Goal: Task Accomplishment & Management: Use online tool/utility

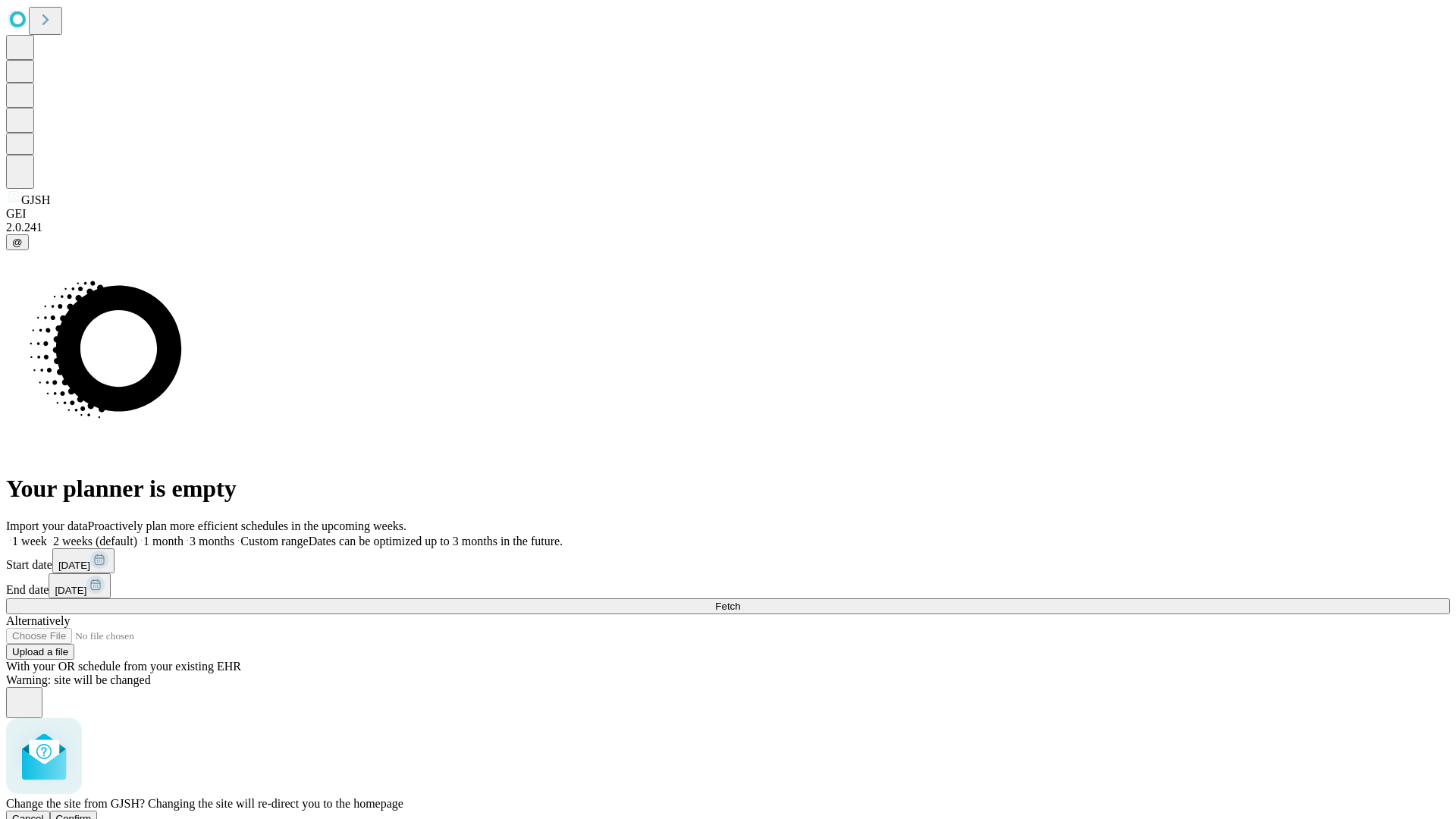
click at [92, 813] on span "Confirm" at bounding box center [74, 818] width 36 height 12
click at [47, 535] on label "1 week" at bounding box center [26, 541] width 41 height 13
click at [740, 600] on span "Fetch" at bounding box center [727, 606] width 25 height 12
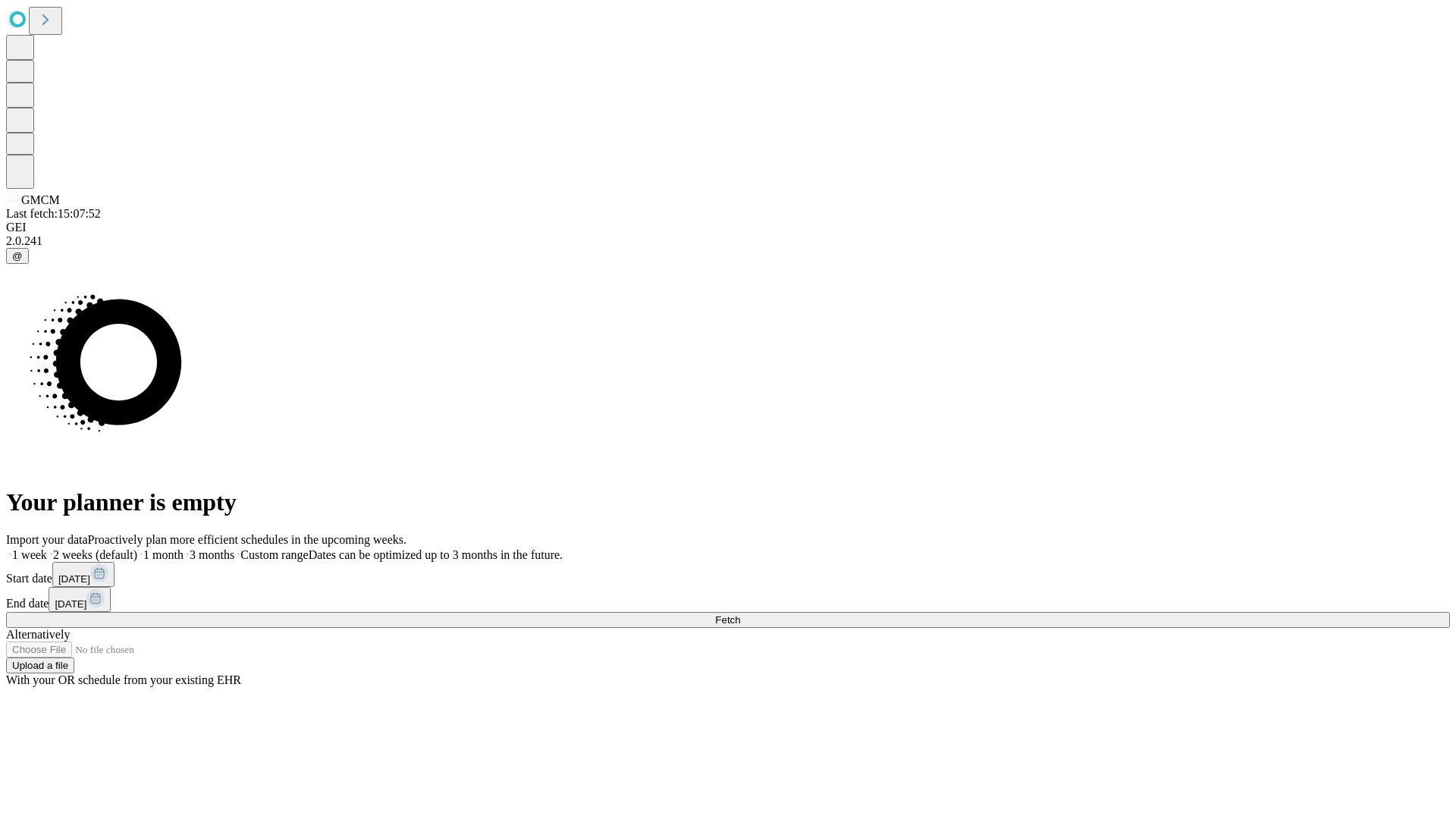
click at [47, 549] on label "1 week" at bounding box center [26, 555] width 41 height 13
click at [740, 614] on span "Fetch" at bounding box center [727, 620] width 25 height 12
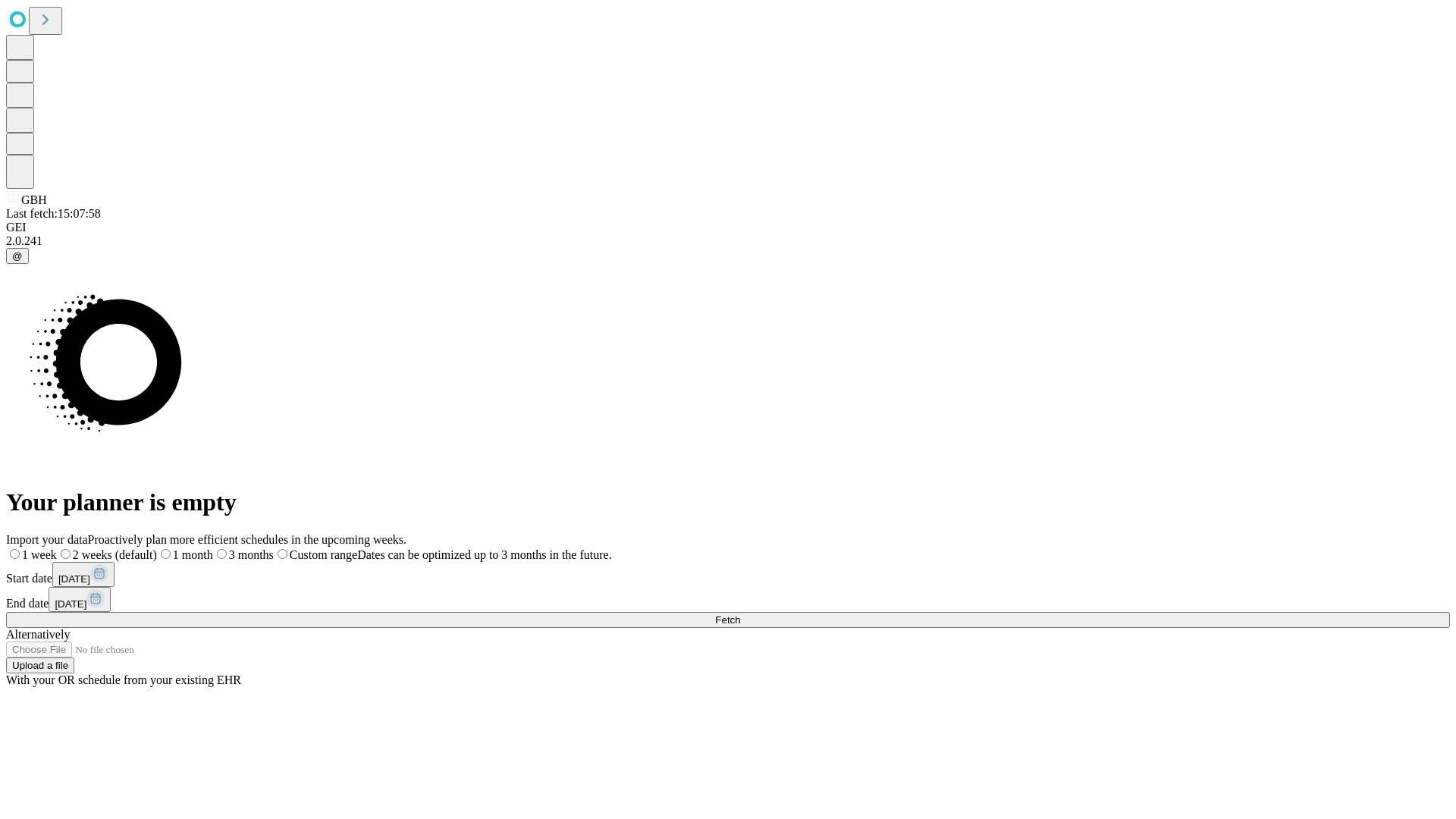
click at [740, 614] on span "Fetch" at bounding box center [727, 620] width 25 height 12
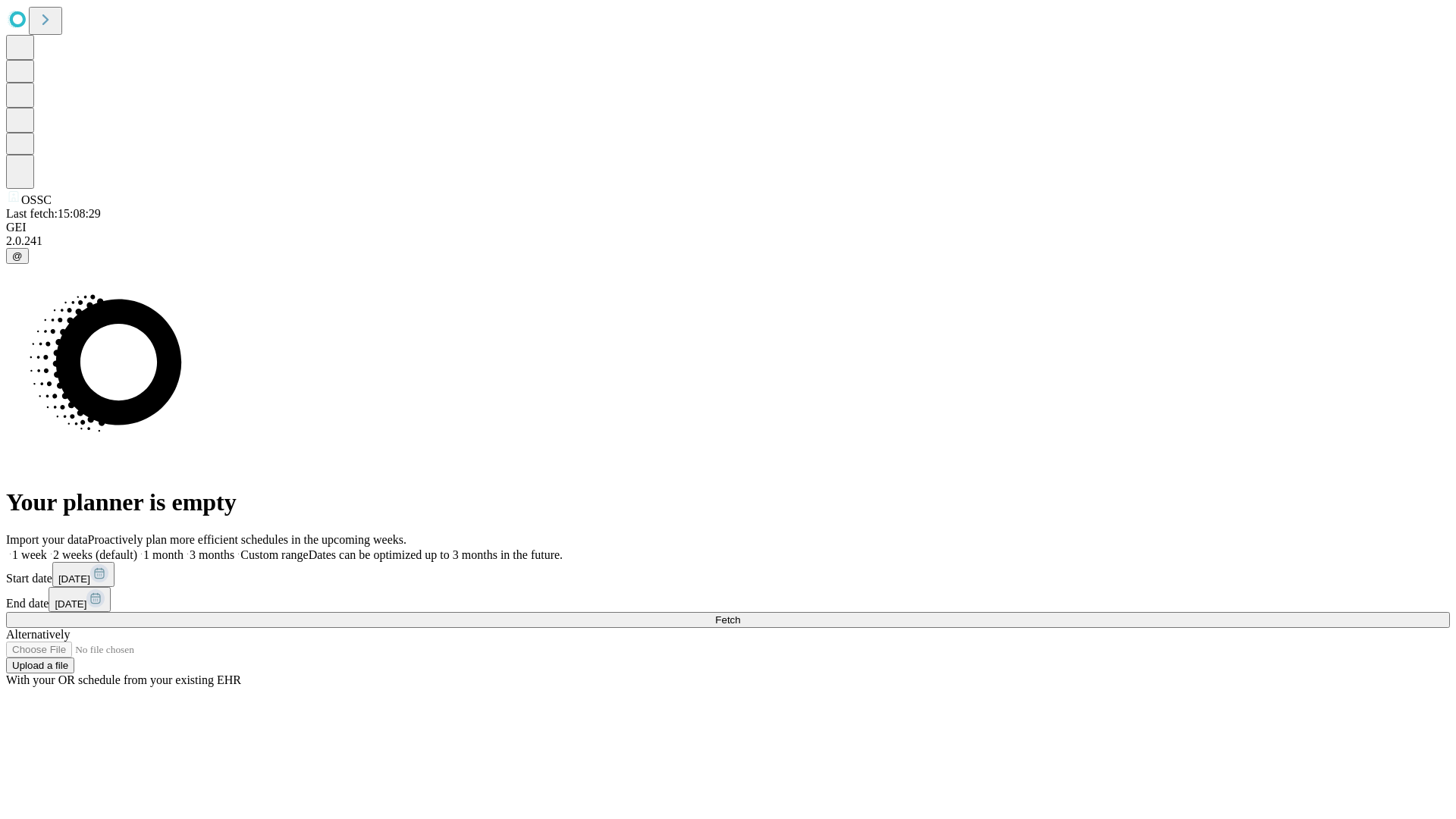
click at [47, 549] on label "1 week" at bounding box center [26, 555] width 41 height 13
click at [740, 614] on span "Fetch" at bounding box center [727, 620] width 25 height 12
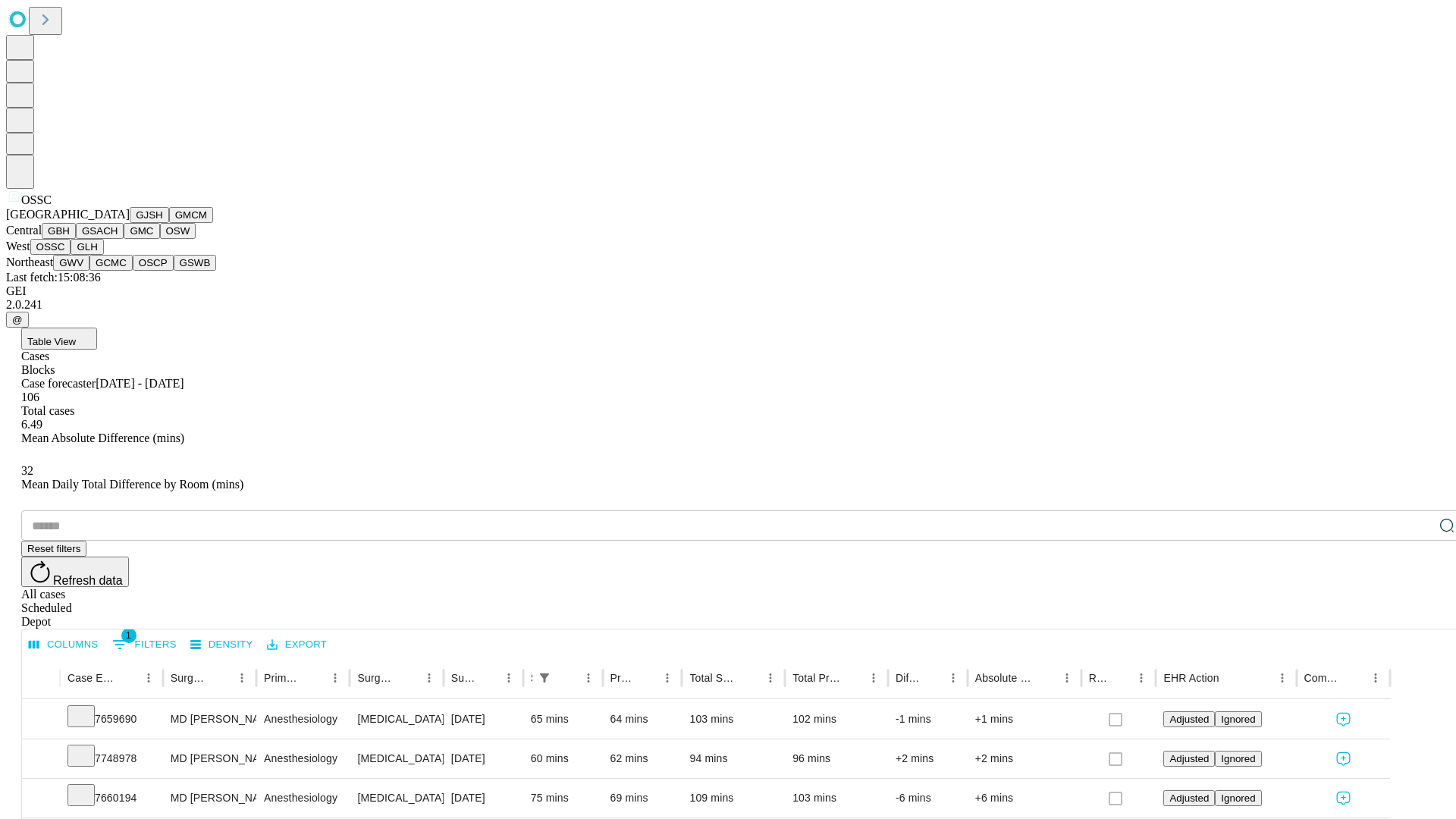
click at [103, 255] on button "GLH" at bounding box center [87, 246] width 32 height 16
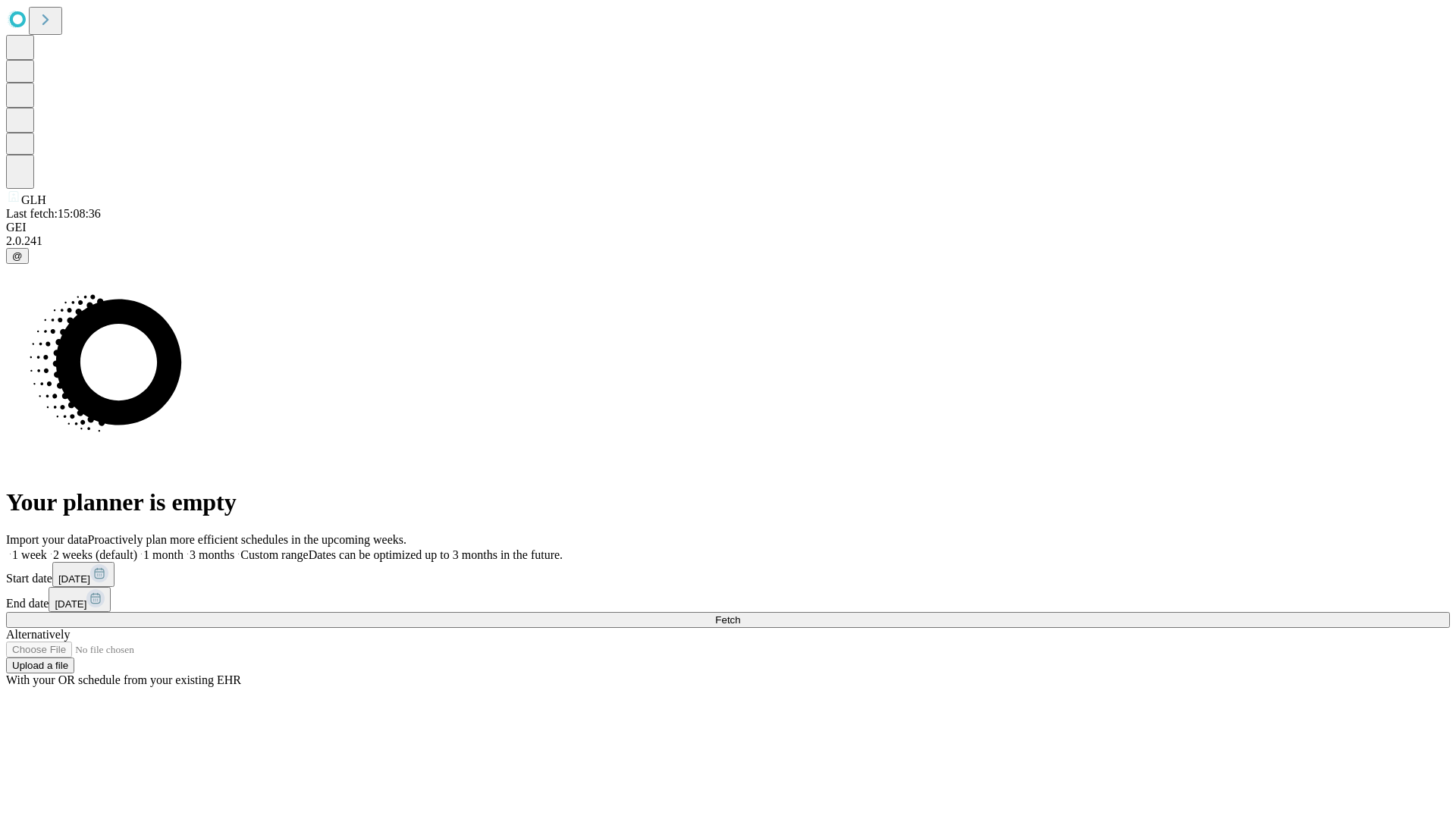
click at [47, 549] on label "1 week" at bounding box center [26, 555] width 41 height 13
click at [740, 614] on span "Fetch" at bounding box center [727, 620] width 25 height 12
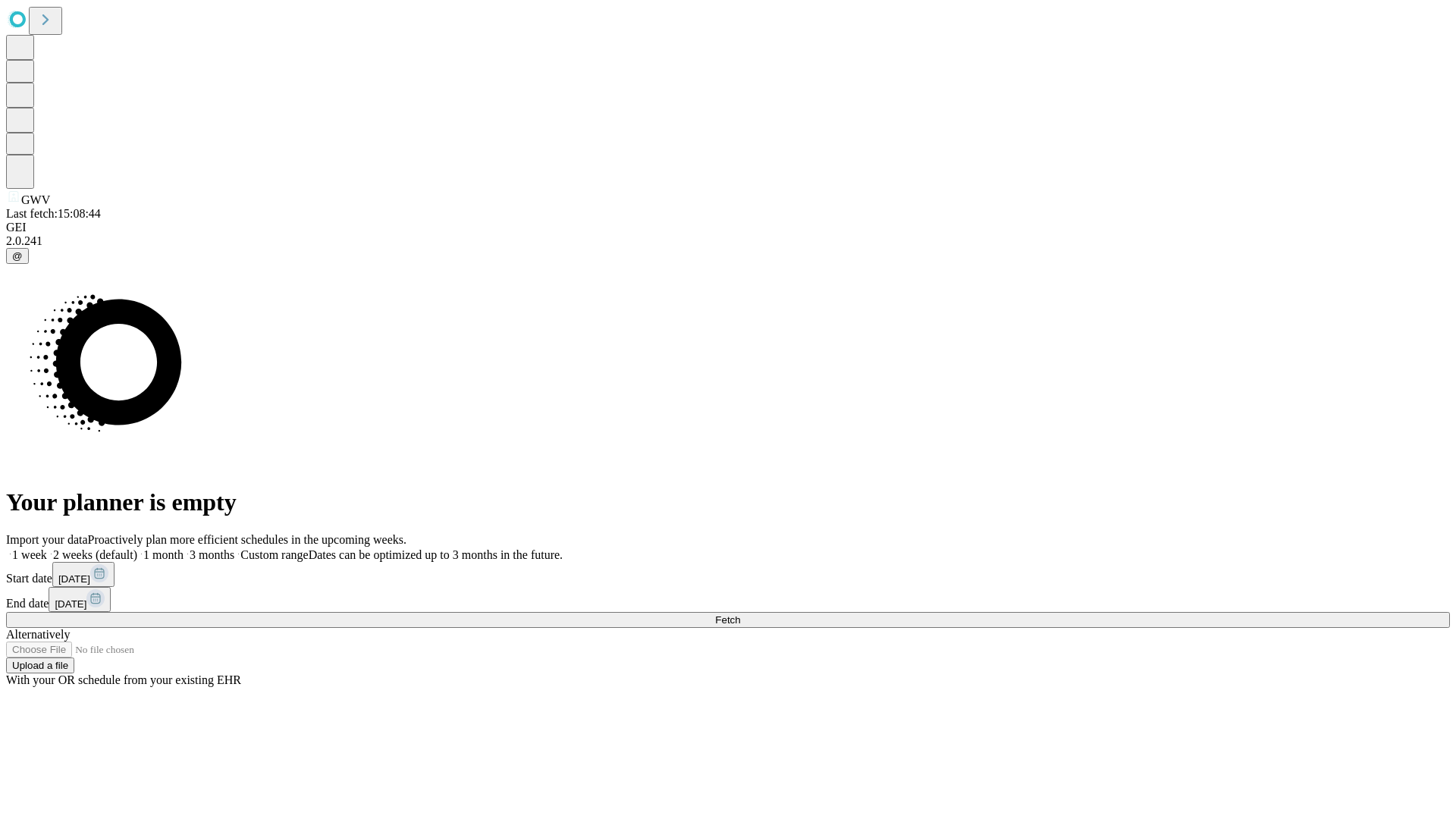
click at [47, 549] on label "1 week" at bounding box center [26, 555] width 41 height 13
click at [740, 614] on span "Fetch" at bounding box center [727, 620] width 25 height 12
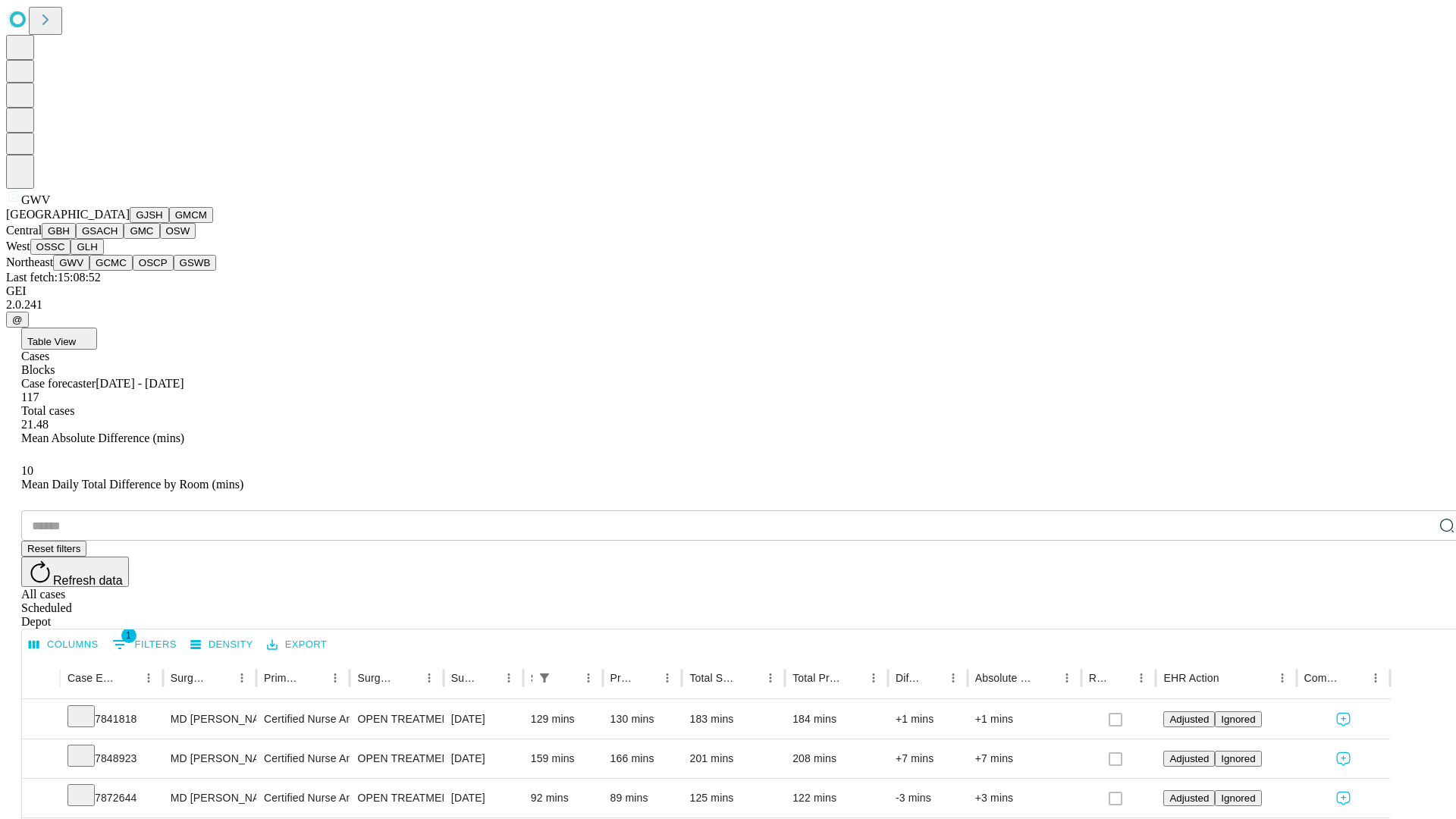
click at [117, 270] on button "GCMC" at bounding box center [111, 263] width 43 height 16
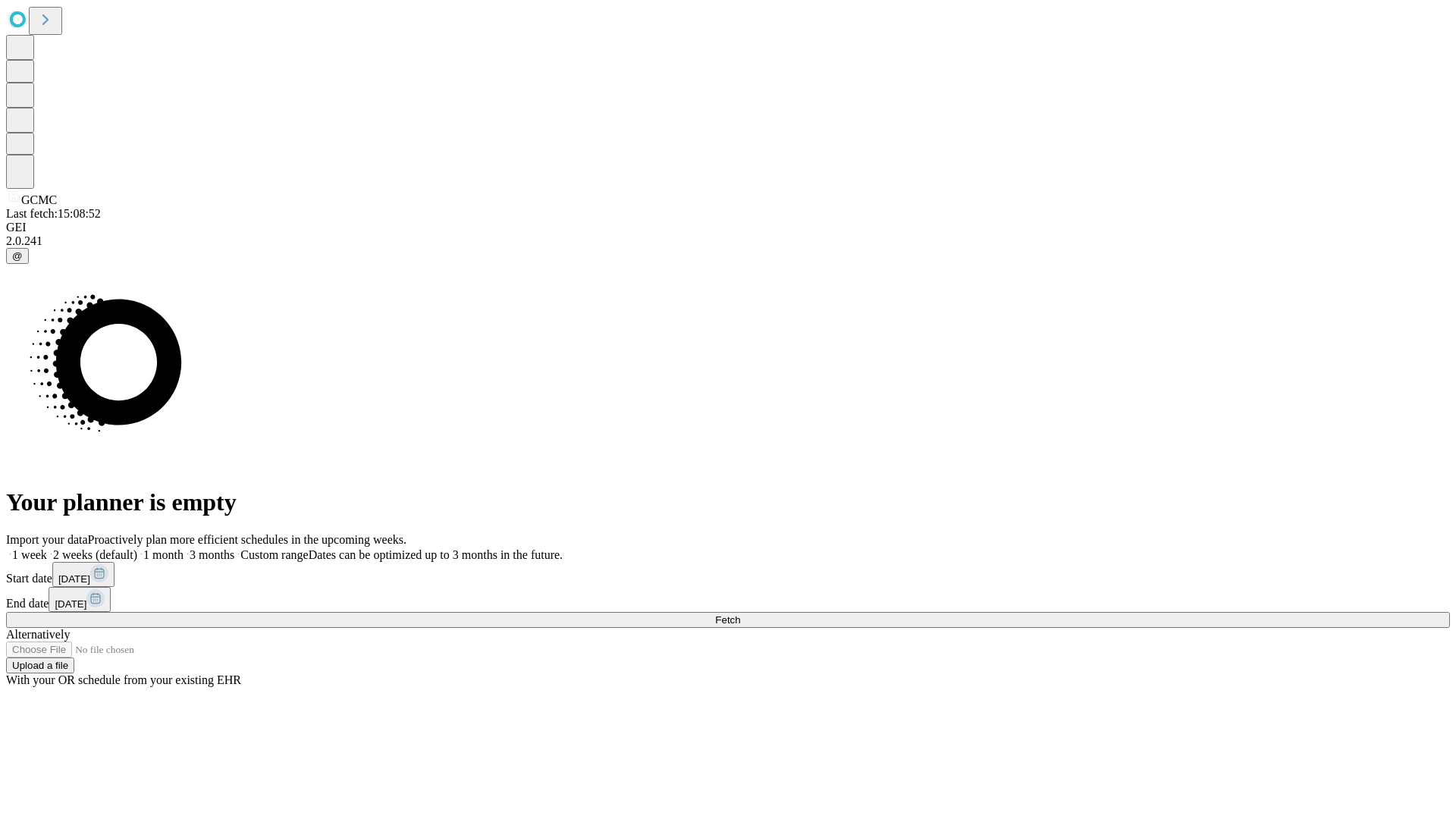
click at [47, 549] on label "1 week" at bounding box center [26, 555] width 41 height 13
click at [740, 614] on span "Fetch" at bounding box center [727, 620] width 25 height 12
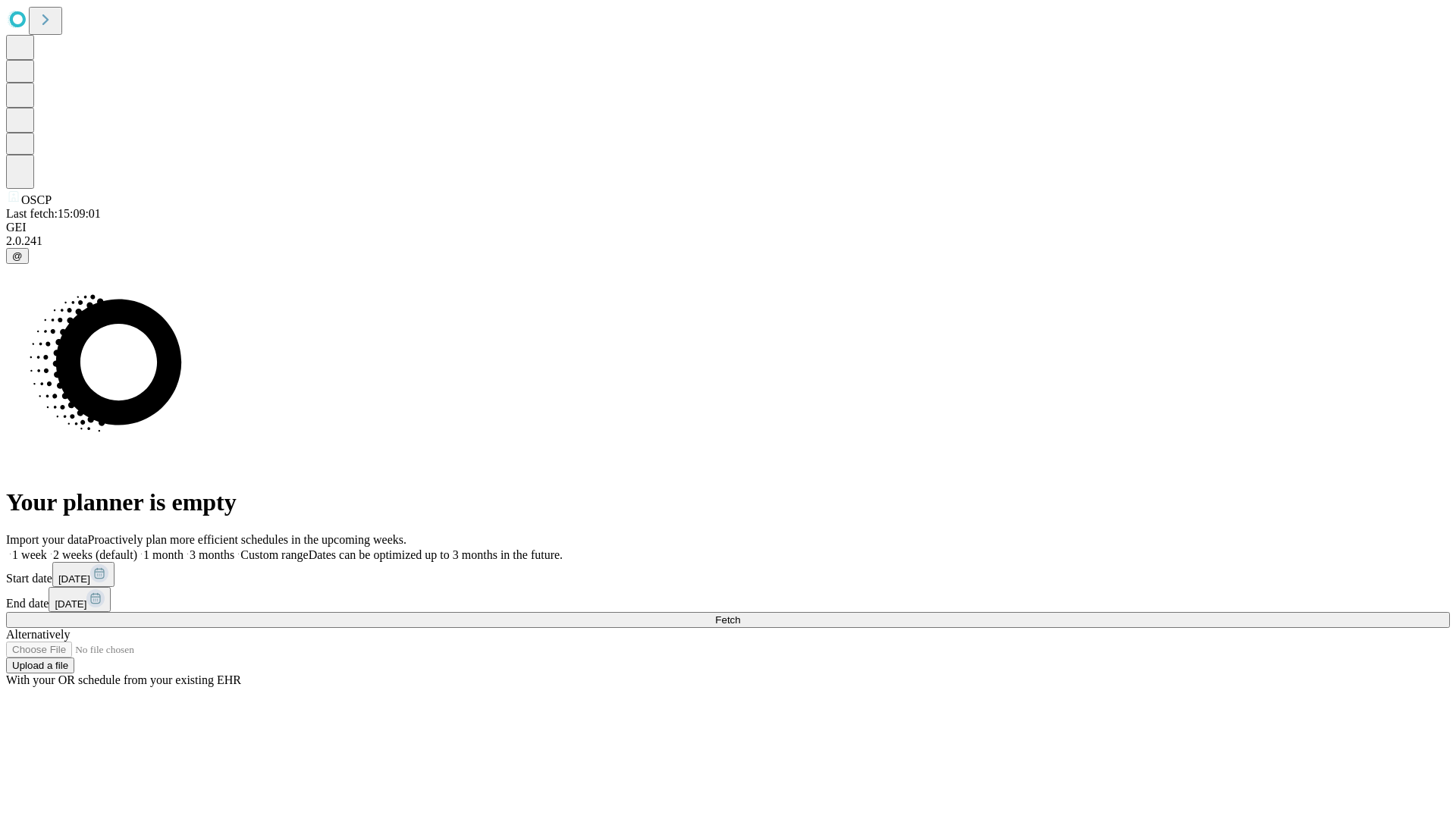
click at [47, 549] on label "1 week" at bounding box center [26, 555] width 41 height 13
click at [740, 614] on span "Fetch" at bounding box center [727, 620] width 25 height 12
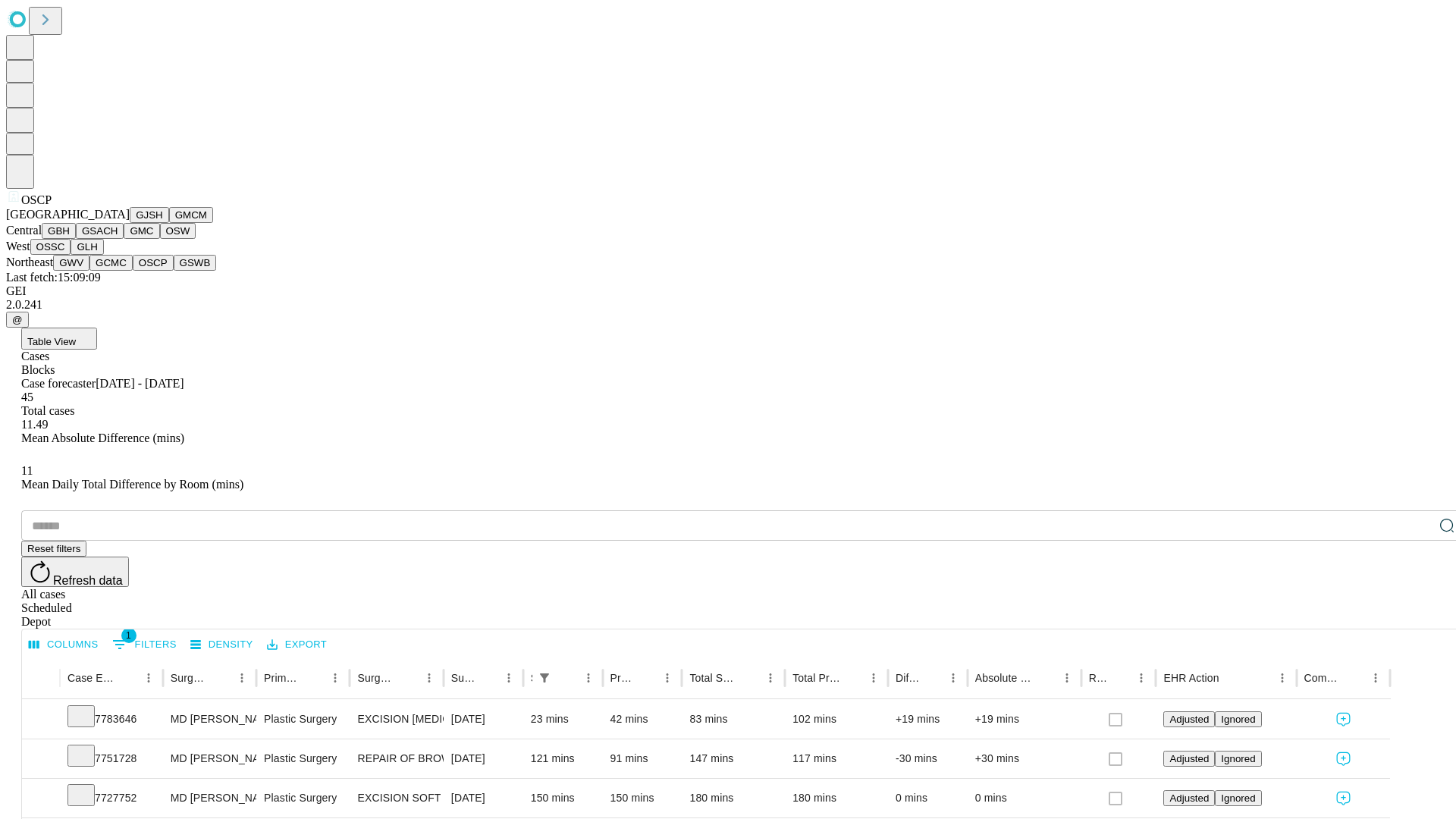
click at [174, 270] on button "GSWB" at bounding box center [196, 263] width 43 height 16
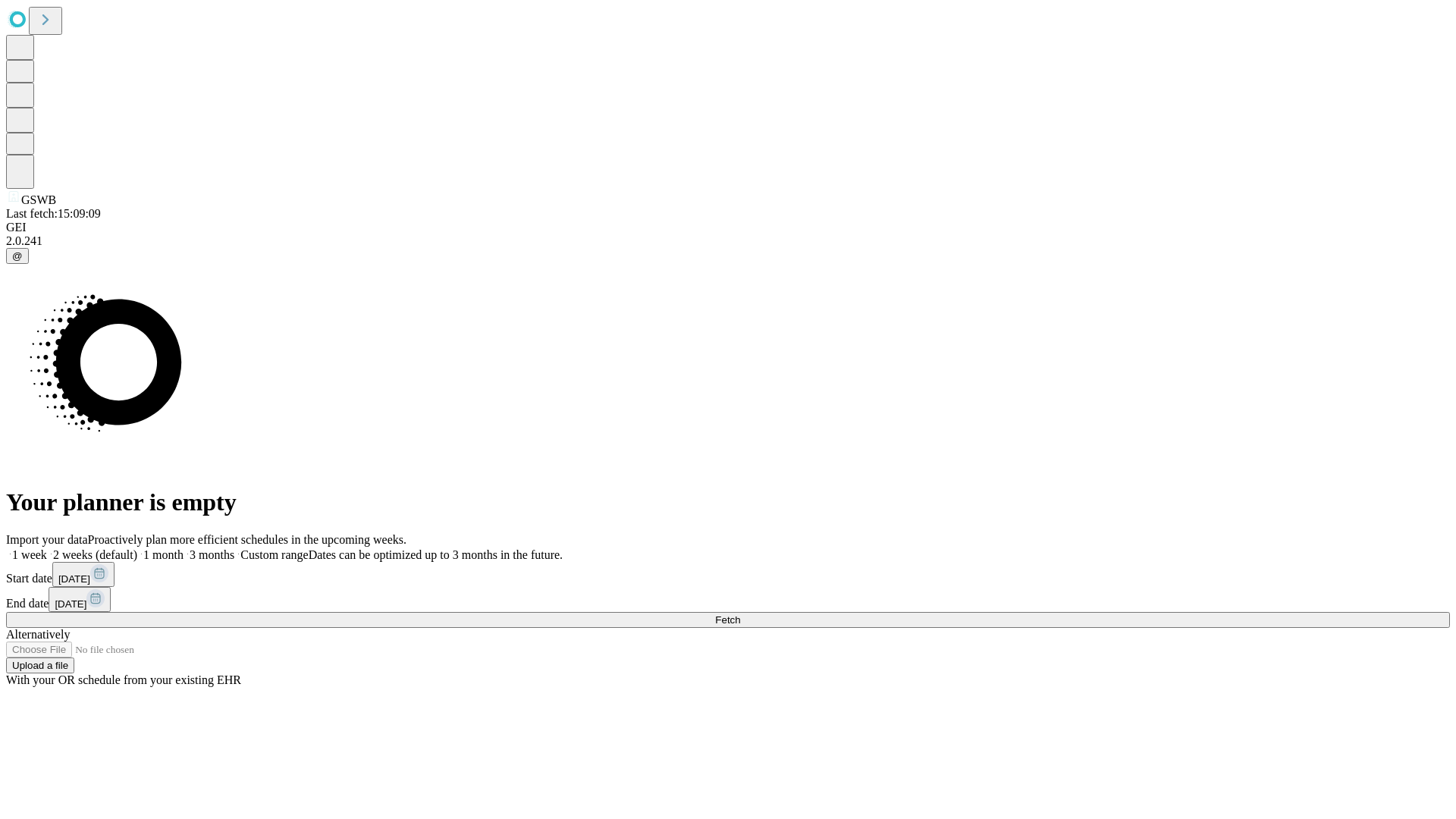
click at [47, 549] on label "1 week" at bounding box center [26, 555] width 41 height 13
click at [740, 614] on span "Fetch" at bounding box center [727, 620] width 25 height 12
